Goal: Browse casually: Explore the website without a specific task or goal

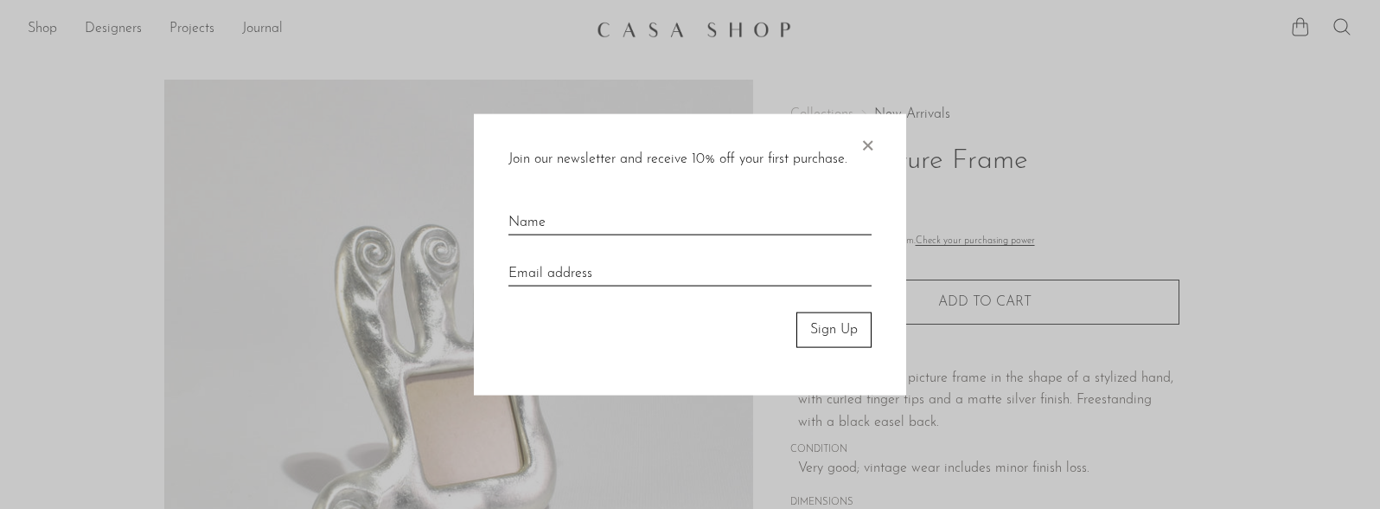
click at [876, 139] on div "Join our newsletter and receive 10% off your first purchase. × Sign Up" at bounding box center [690, 254] width 432 height 281
click at [869, 145] on span "×" at bounding box center [867, 141] width 17 height 55
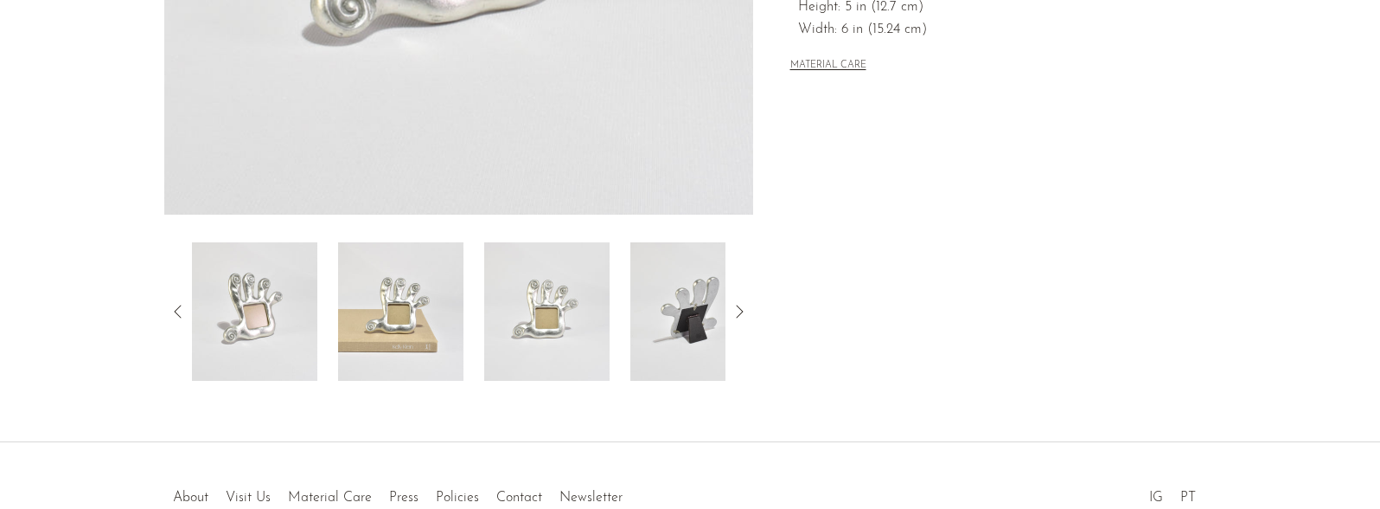
scroll to position [519, 0]
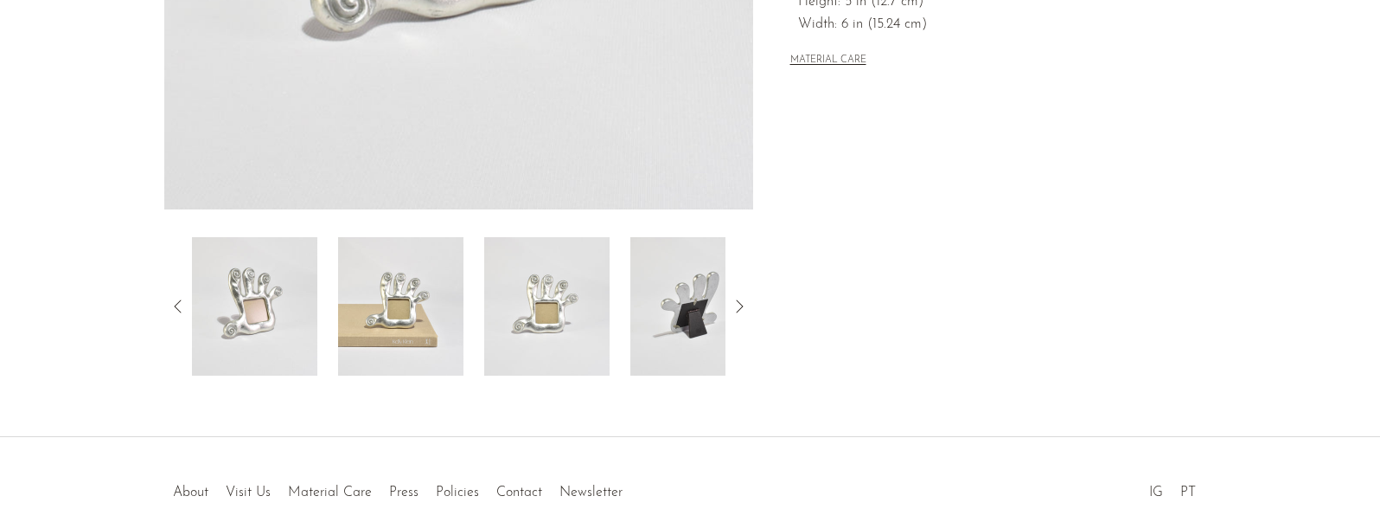
click at [669, 338] on img at bounding box center [692, 306] width 125 height 138
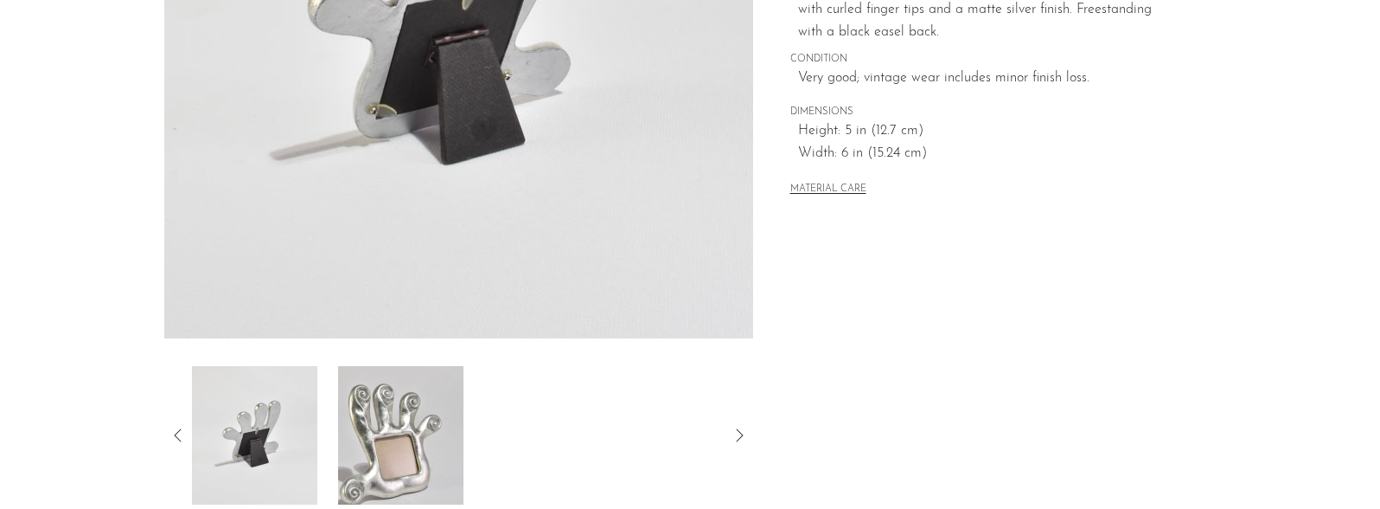
scroll to position [432, 0]
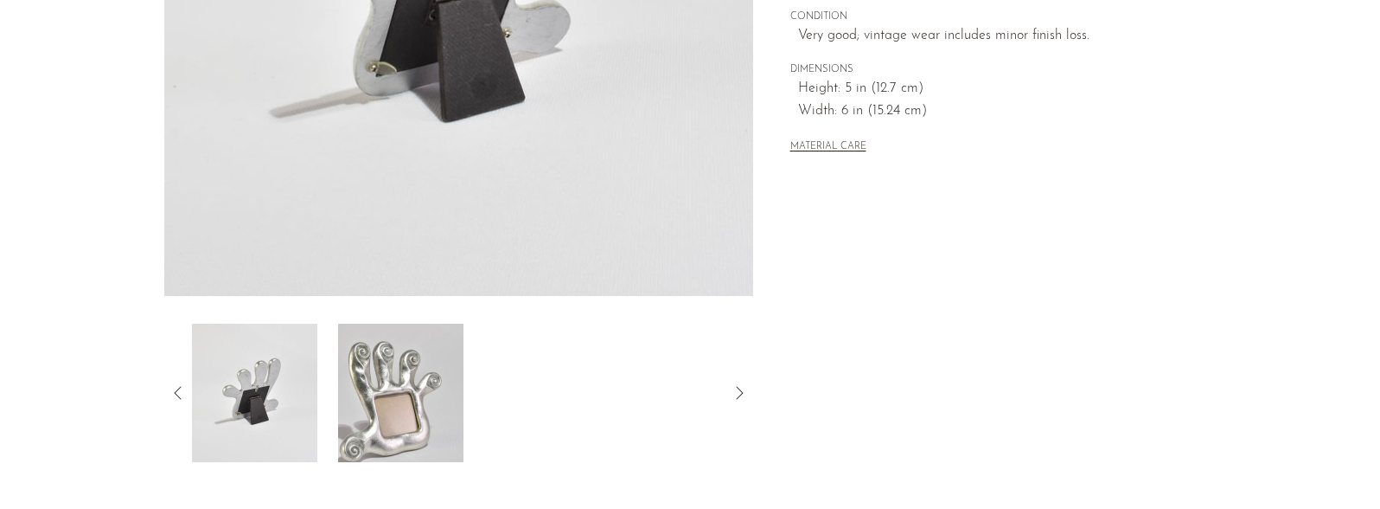
click at [255, 391] on img at bounding box center [254, 392] width 125 height 138
click at [177, 393] on icon at bounding box center [178, 392] width 21 height 21
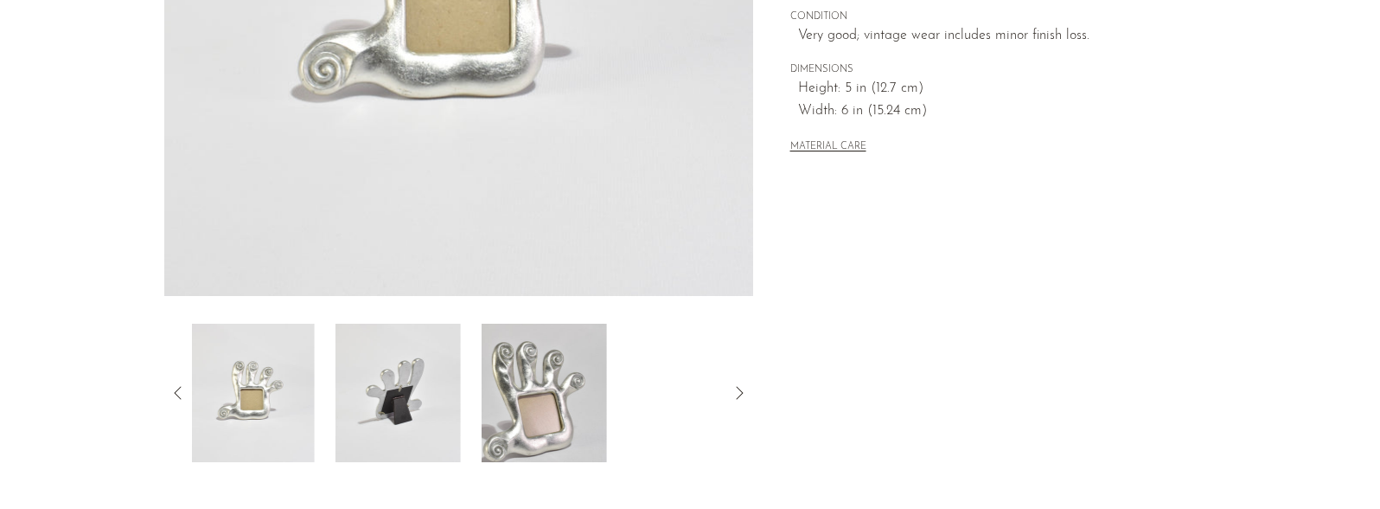
click at [177, 393] on icon at bounding box center [178, 392] width 21 height 21
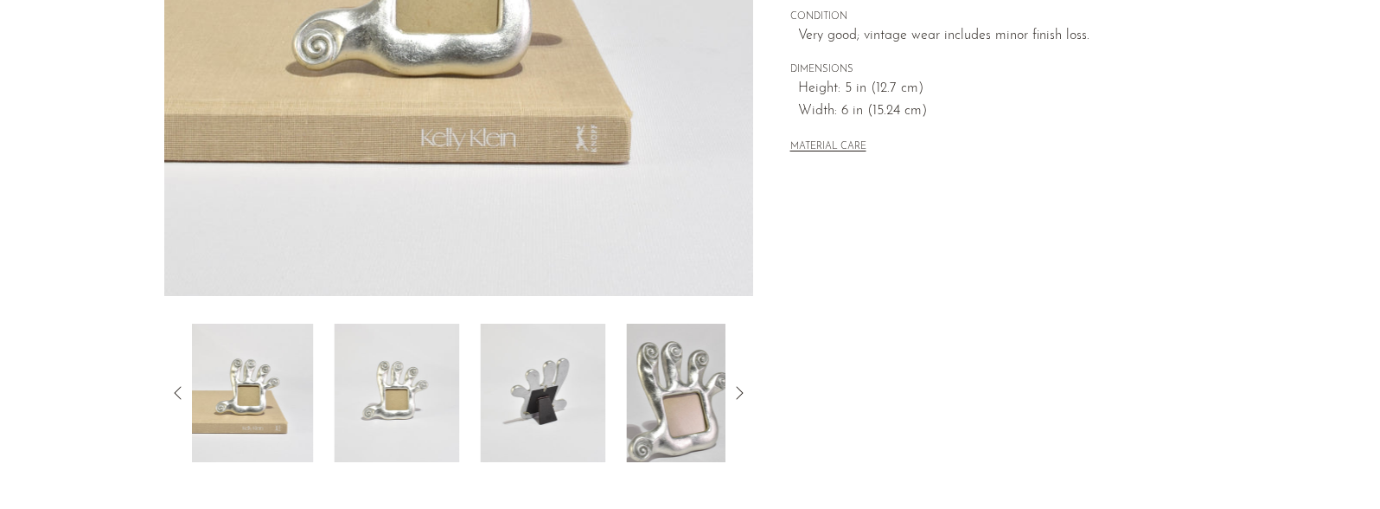
click at [177, 393] on icon at bounding box center [178, 392] width 21 height 21
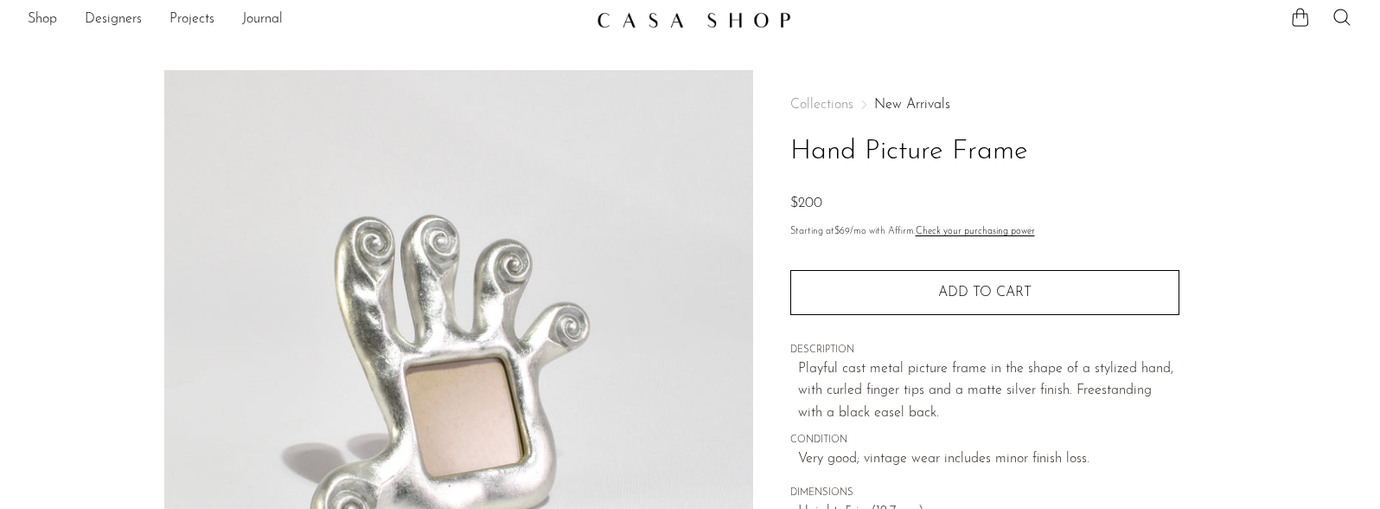
scroll to position [0, 0]
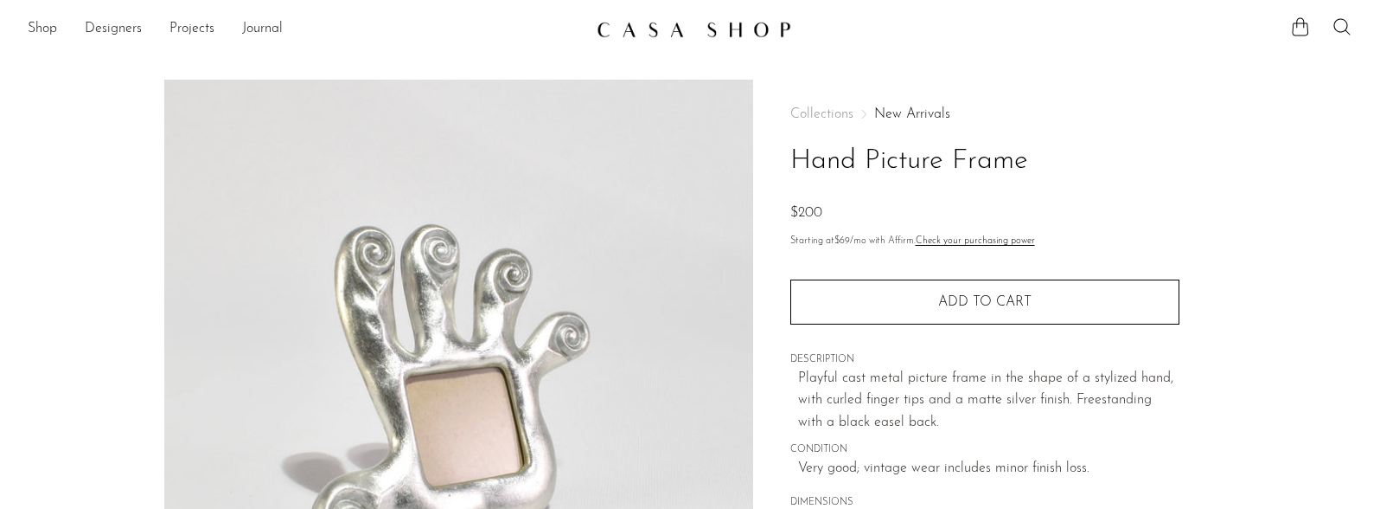
click at [627, 35] on img at bounding box center [694, 29] width 195 height 17
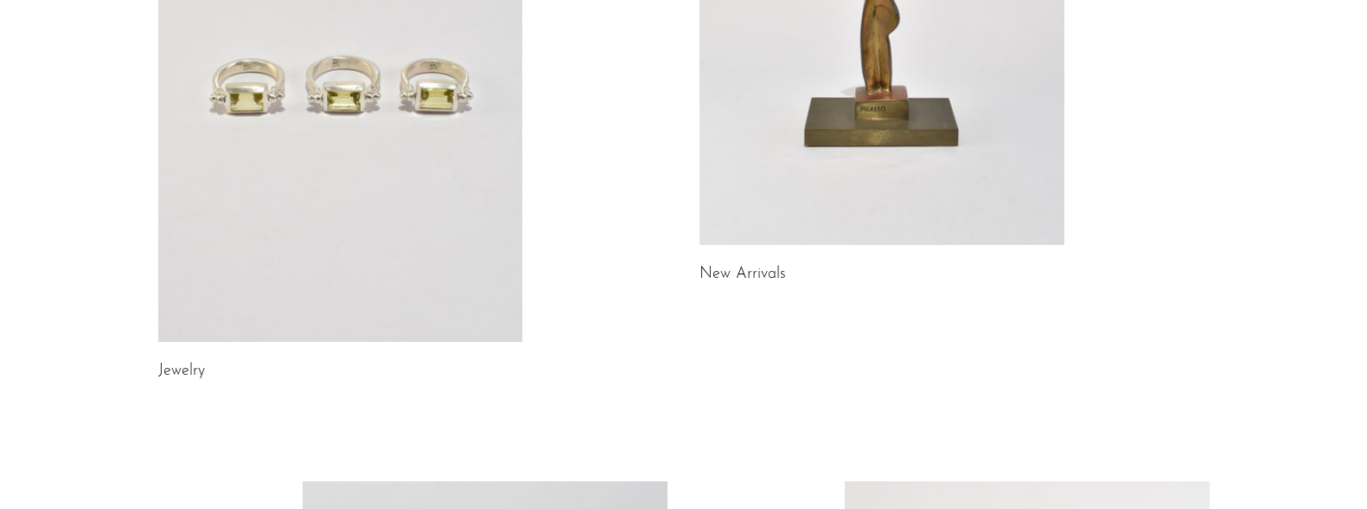
scroll to position [395, 0]
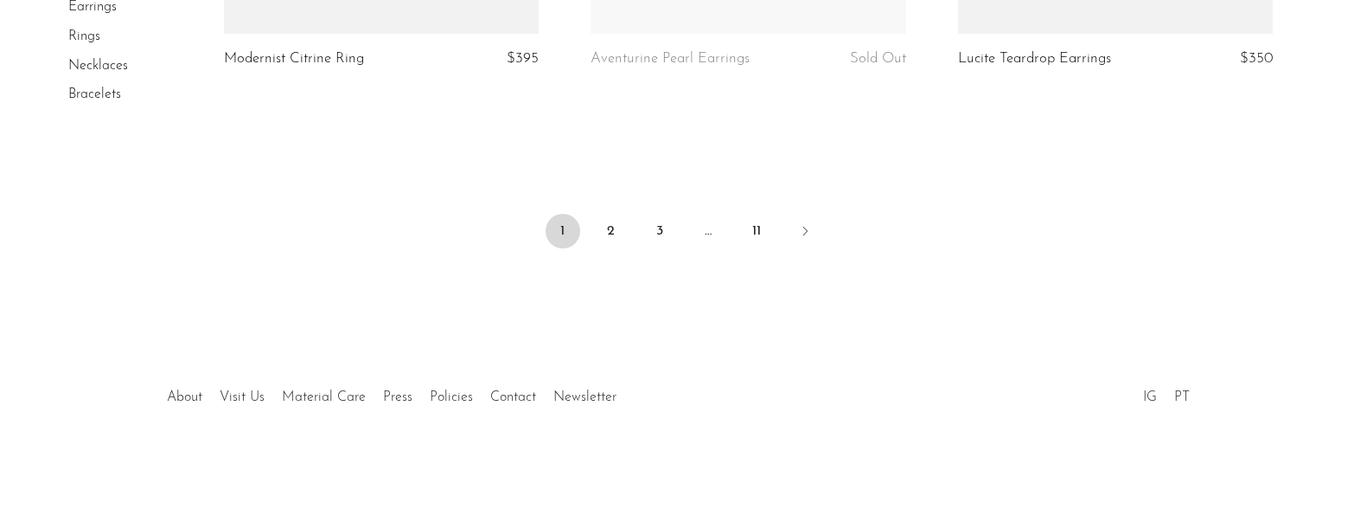
scroll to position [6280, 0]
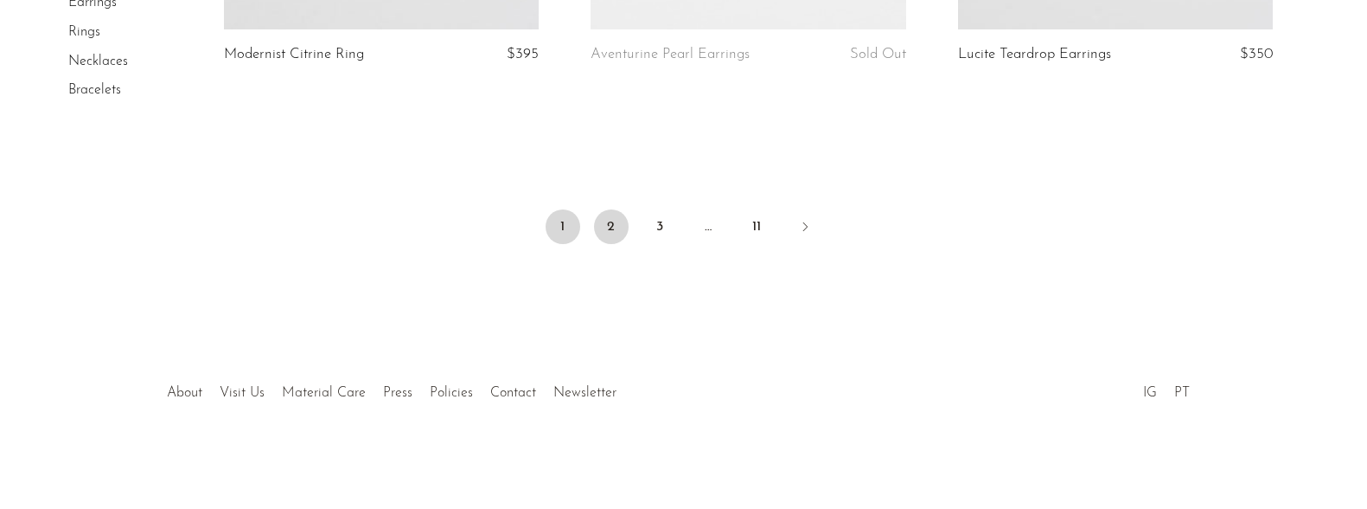
click at [613, 223] on link "2" at bounding box center [611, 226] width 35 height 35
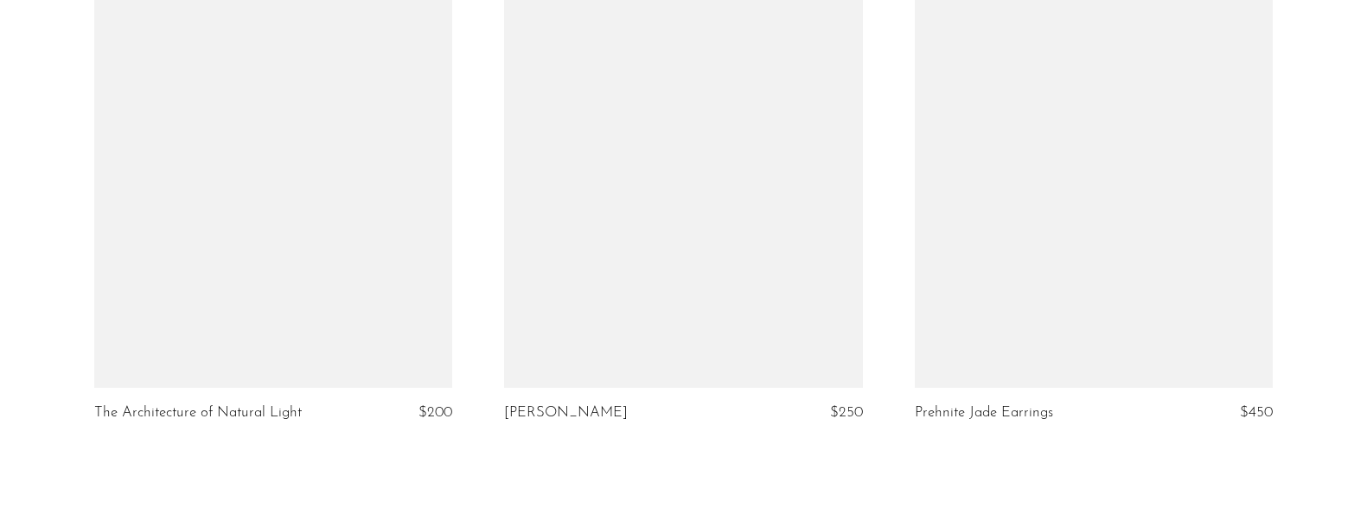
scroll to position [6660, 0]
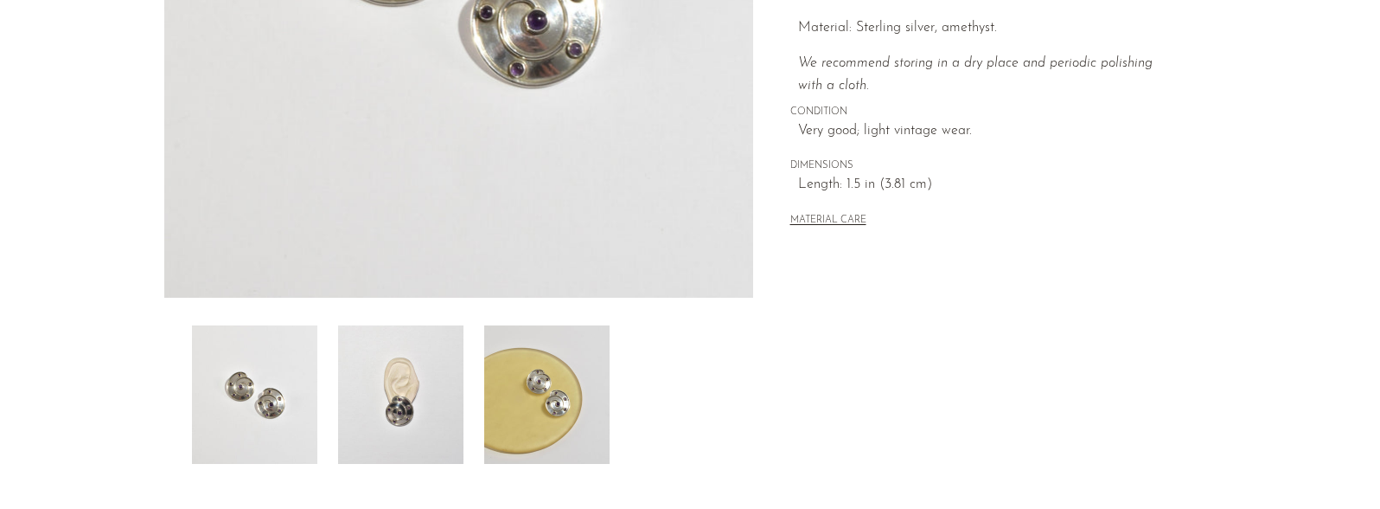
scroll to position [432, 0]
click at [424, 400] on img at bounding box center [400, 392] width 125 height 138
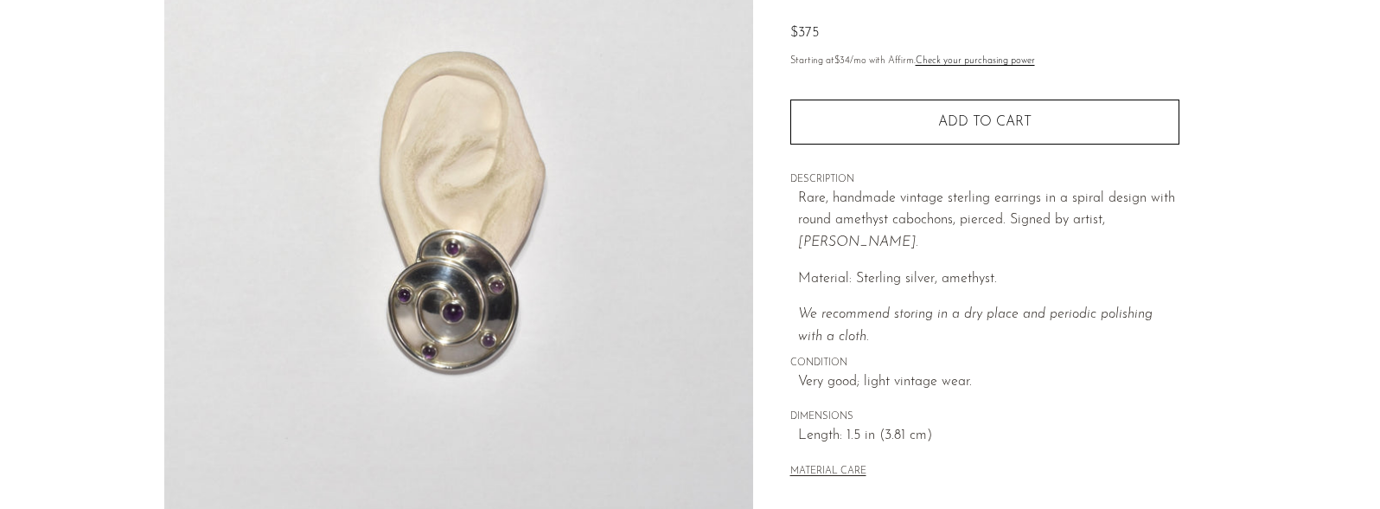
scroll to position [173, 0]
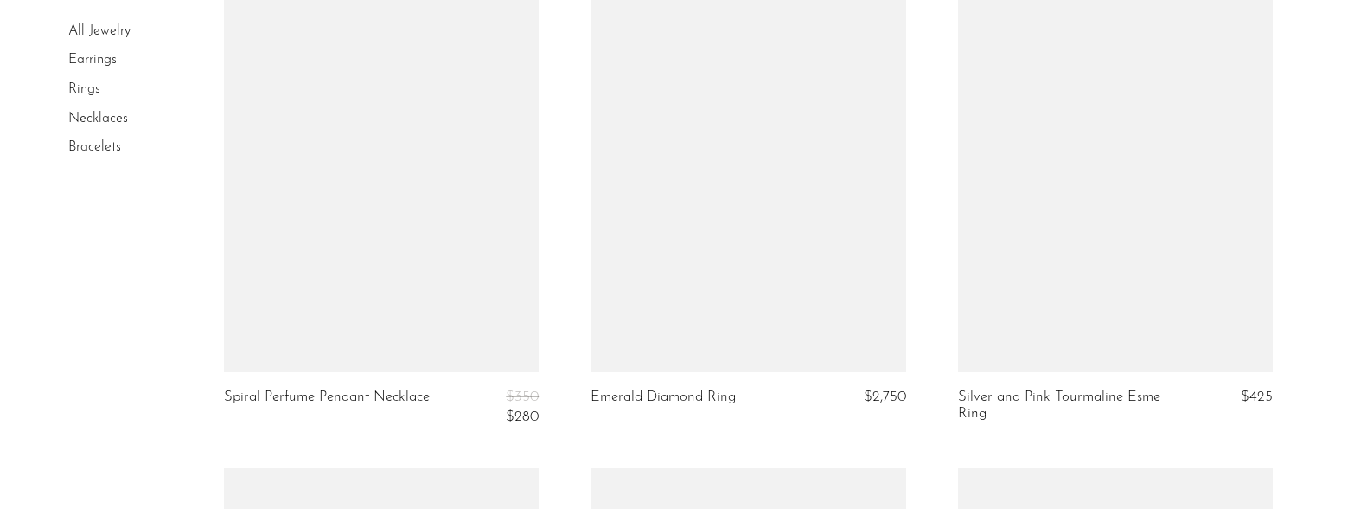
scroll to position [1816, 0]
